Goal: Task Accomplishment & Management: Manage account settings

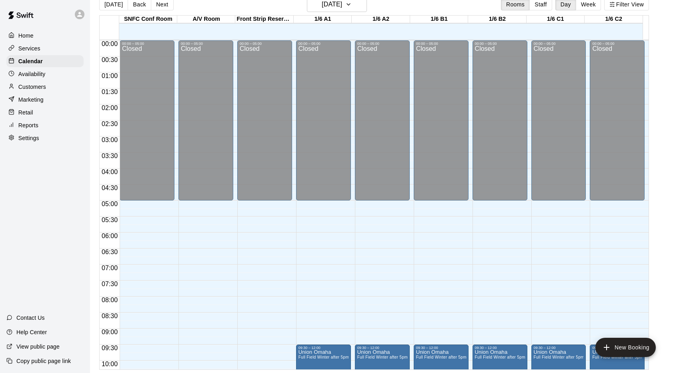
scroll to position [439, 0]
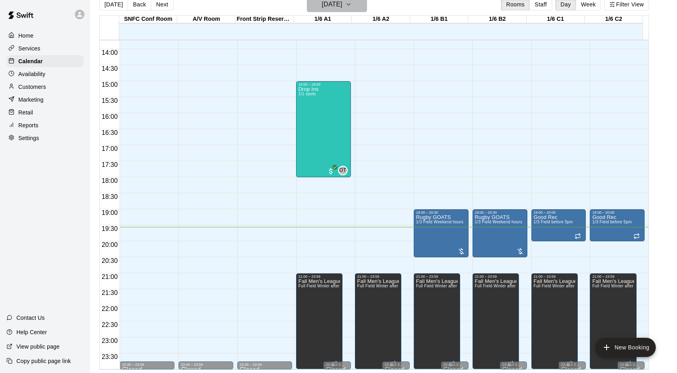
click at [342, 2] on h6 "[DATE]" at bounding box center [332, 4] width 20 height 11
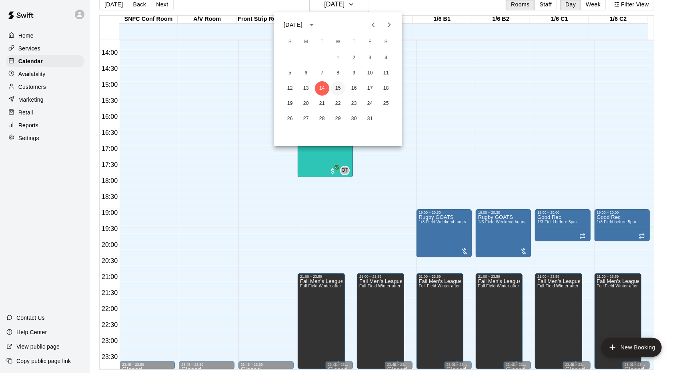
click at [344, 90] on button "15" at bounding box center [338, 88] width 14 height 14
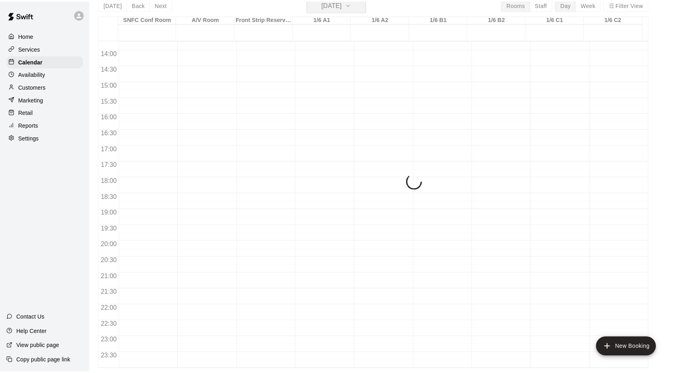
scroll to position [10, 0]
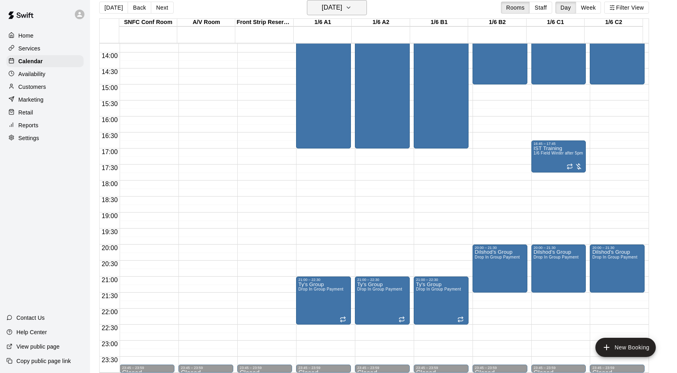
click at [342, 7] on h6 "[DATE]" at bounding box center [332, 7] width 20 height 11
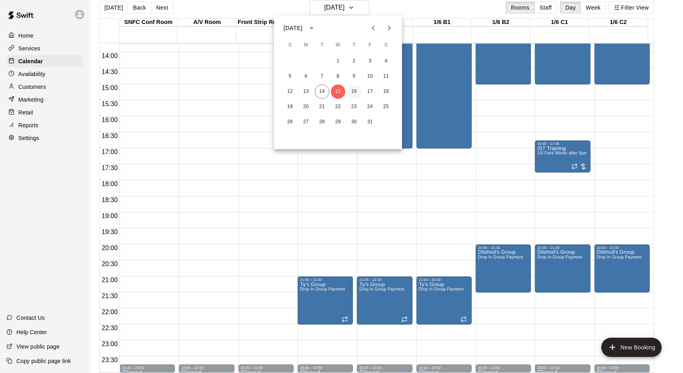
click at [356, 97] on button "16" at bounding box center [354, 91] width 14 height 14
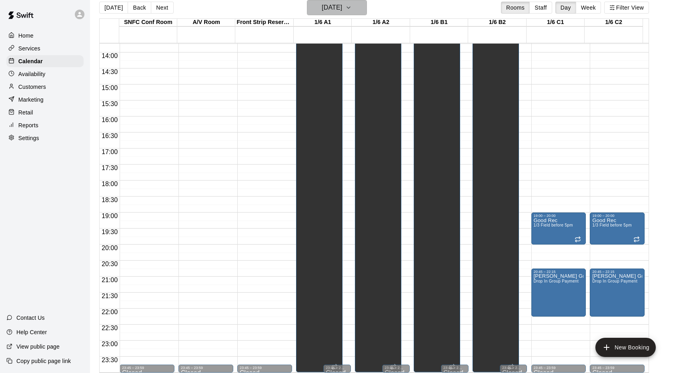
click at [342, 6] on h6 "[DATE]" at bounding box center [332, 7] width 20 height 11
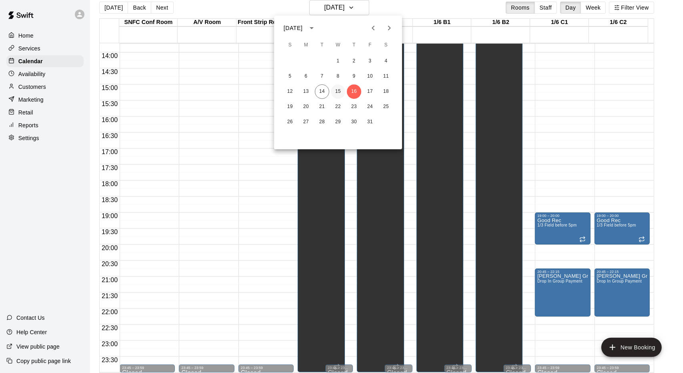
click at [334, 89] on button "15" at bounding box center [338, 91] width 14 height 14
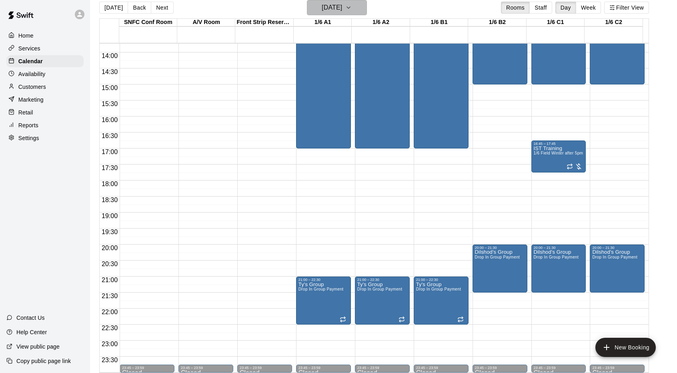
click at [335, 12] on h6 "[DATE]" at bounding box center [332, 7] width 20 height 11
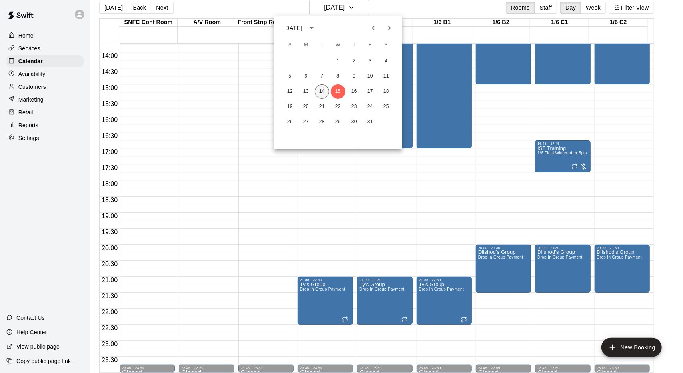
click at [326, 91] on button "14" at bounding box center [322, 91] width 14 height 14
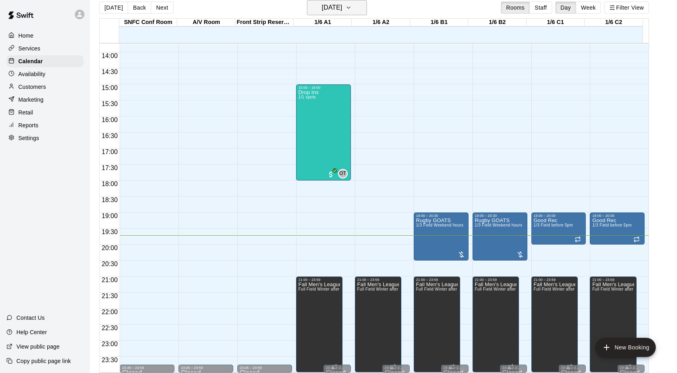
click at [356, 3] on button "[DATE]" at bounding box center [337, 7] width 60 height 15
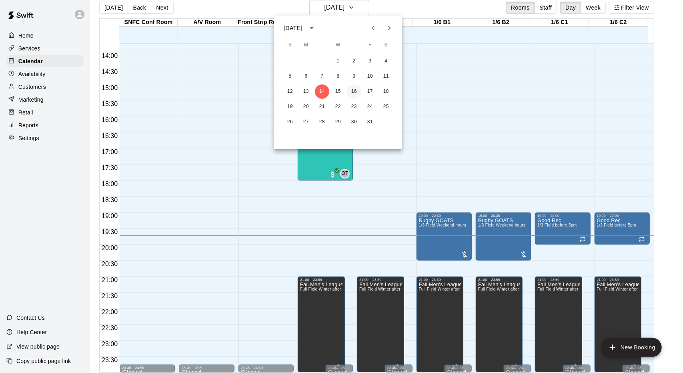
click at [352, 92] on button "16" at bounding box center [354, 91] width 14 height 14
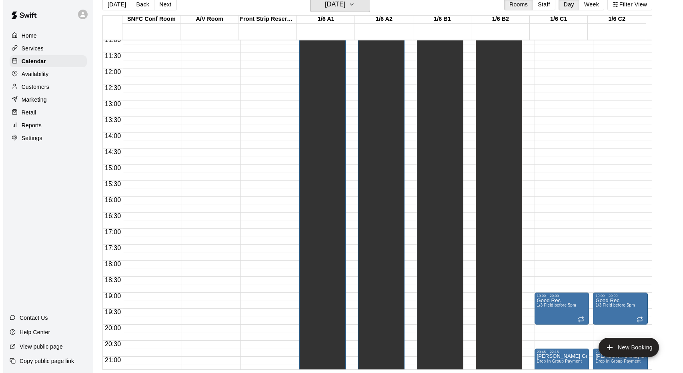
scroll to position [439, 0]
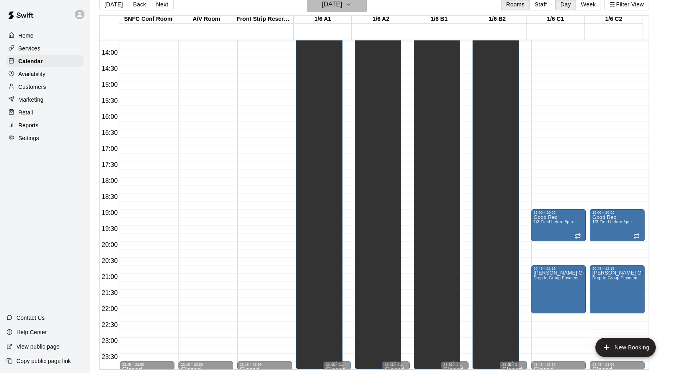
click at [327, 4] on h6 "[DATE]" at bounding box center [332, 4] width 20 height 11
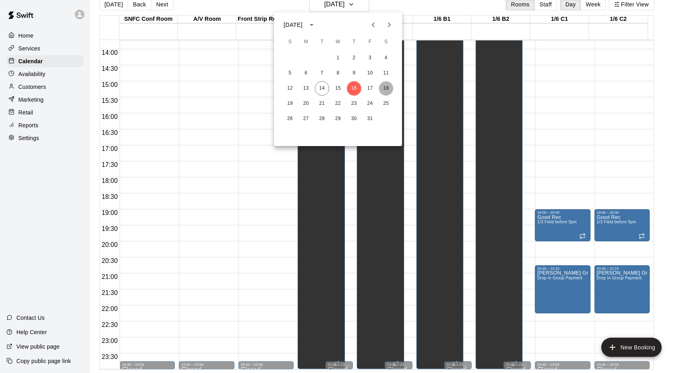
click at [389, 86] on button "18" at bounding box center [386, 88] width 14 height 14
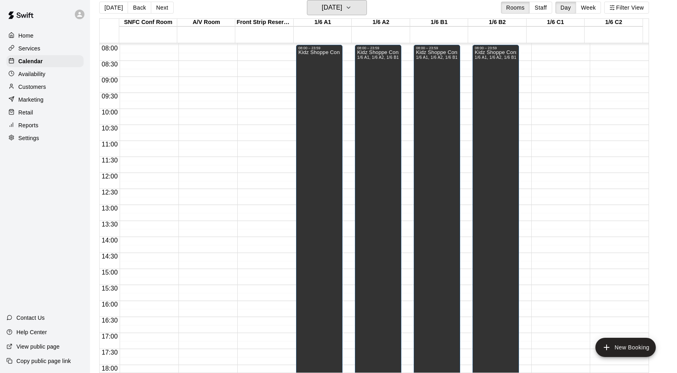
scroll to position [199, 0]
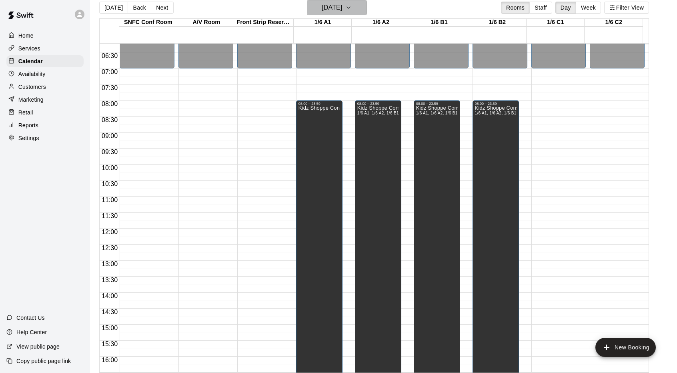
click at [330, 10] on h6 "[DATE]" at bounding box center [332, 7] width 20 height 11
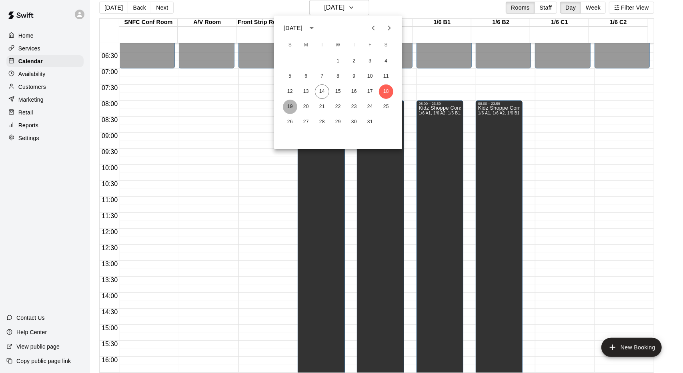
click at [295, 107] on button "19" at bounding box center [290, 107] width 14 height 14
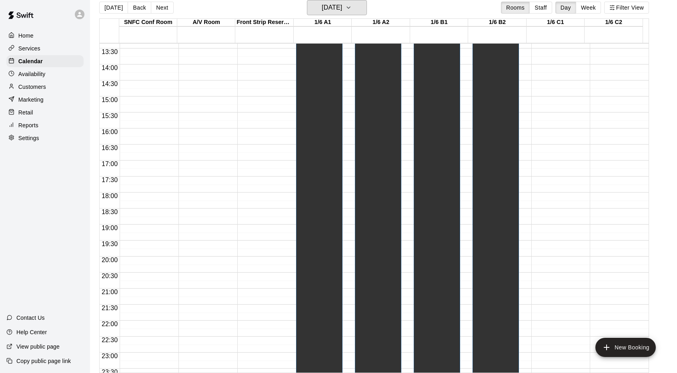
scroll to position [439, 0]
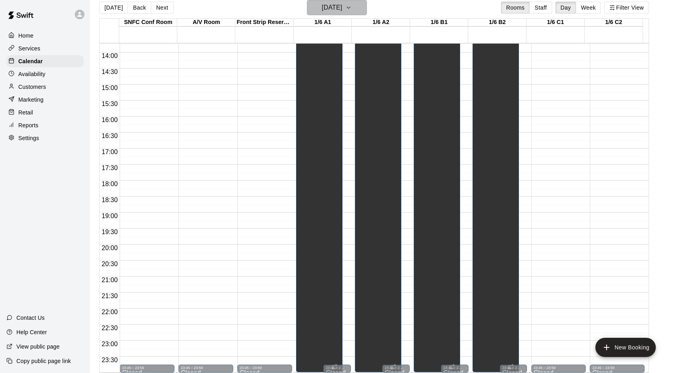
click at [326, 11] on h6 "[DATE]" at bounding box center [332, 7] width 20 height 11
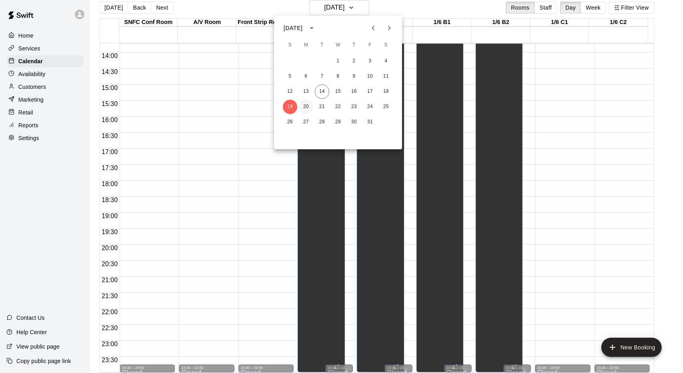
click at [306, 108] on button "20" at bounding box center [306, 107] width 14 height 14
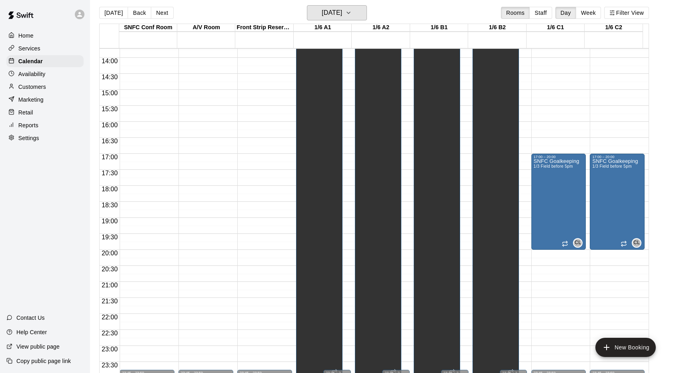
scroll to position [0, 0]
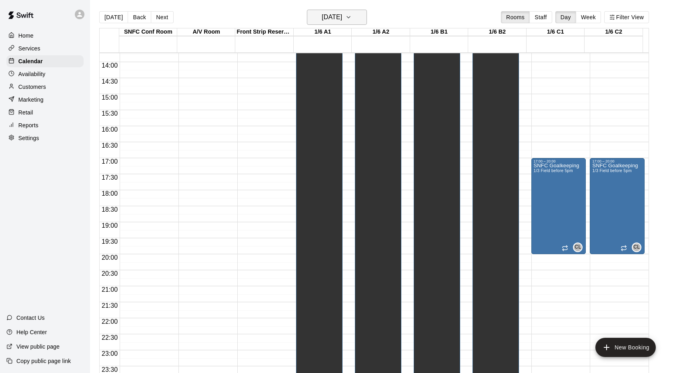
click at [330, 18] on h6 "[DATE]" at bounding box center [332, 17] width 20 height 11
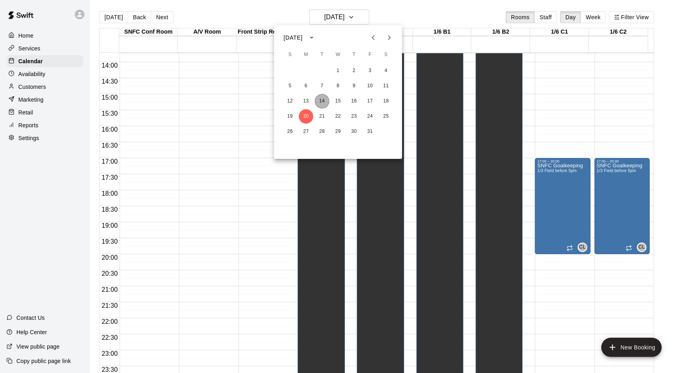
click at [327, 104] on button "14" at bounding box center [322, 101] width 14 height 14
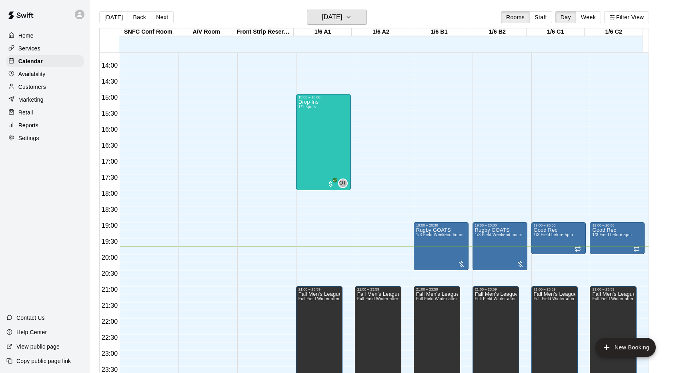
scroll to position [359, 0]
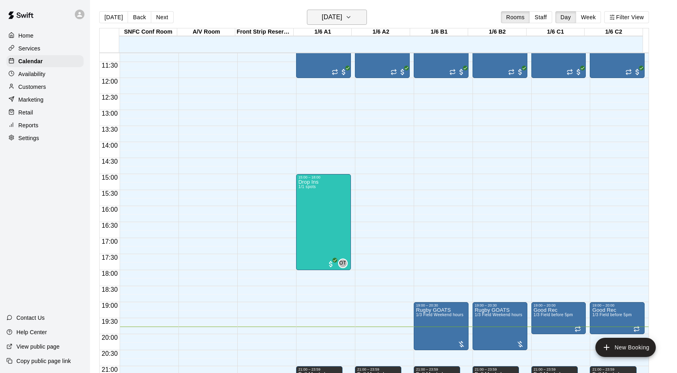
click at [322, 14] on h6 "[DATE]" at bounding box center [332, 17] width 20 height 11
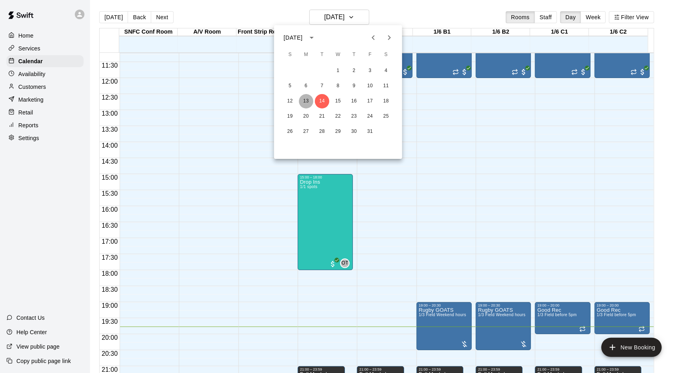
click at [303, 101] on button "13" at bounding box center [306, 101] width 14 height 14
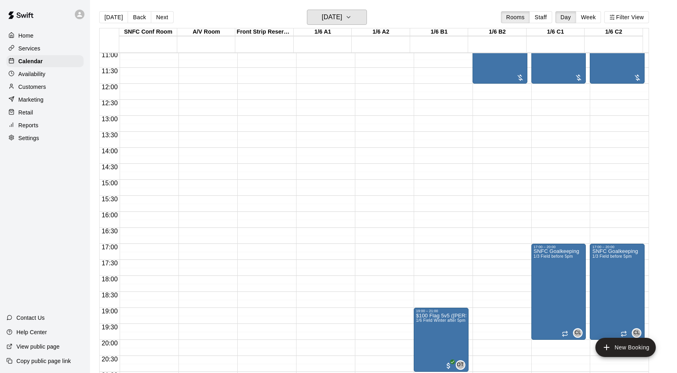
scroll to position [399, 0]
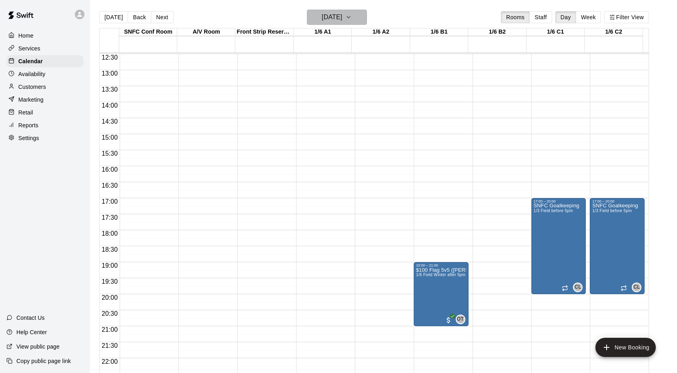
click at [326, 25] on button "[DATE]" at bounding box center [337, 17] width 60 height 15
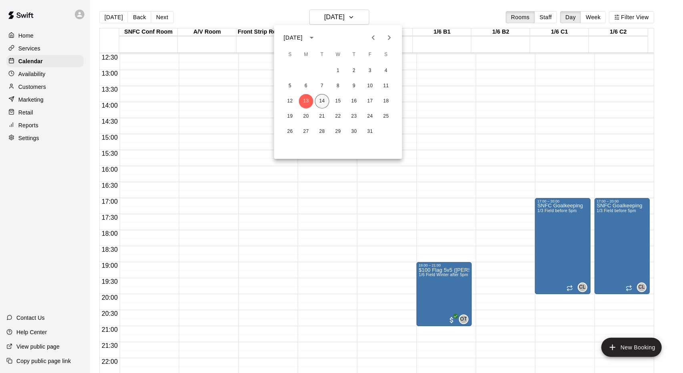
click at [318, 101] on button "14" at bounding box center [322, 101] width 14 height 14
